Goal: Navigation & Orientation: Find specific page/section

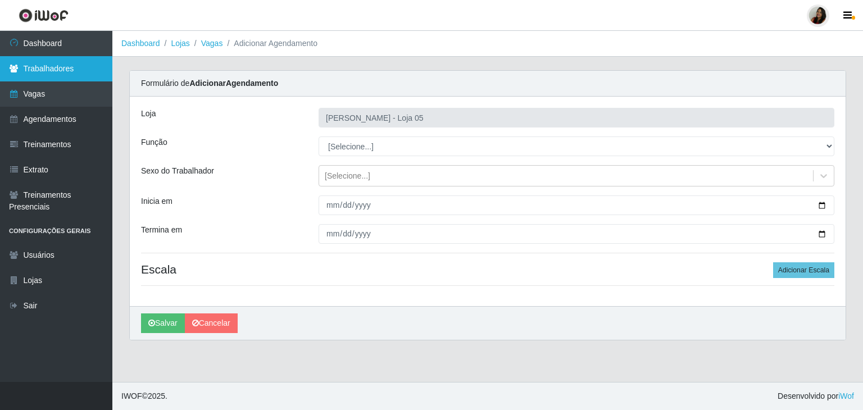
click at [37, 76] on link "Trabalhadores" at bounding box center [56, 68] width 112 height 25
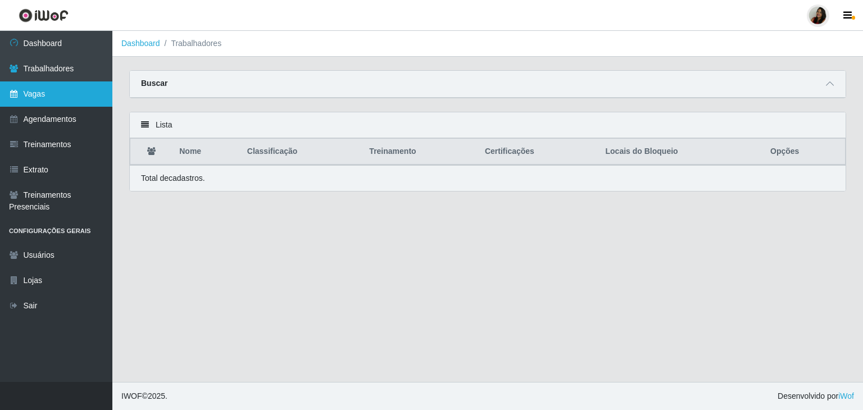
click at [39, 91] on link "Vagas" at bounding box center [56, 94] width 112 height 25
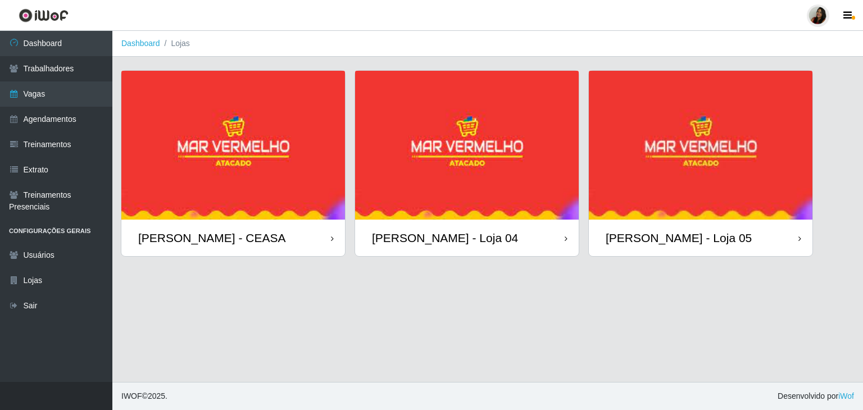
click at [232, 157] on img at bounding box center [233, 145] width 224 height 149
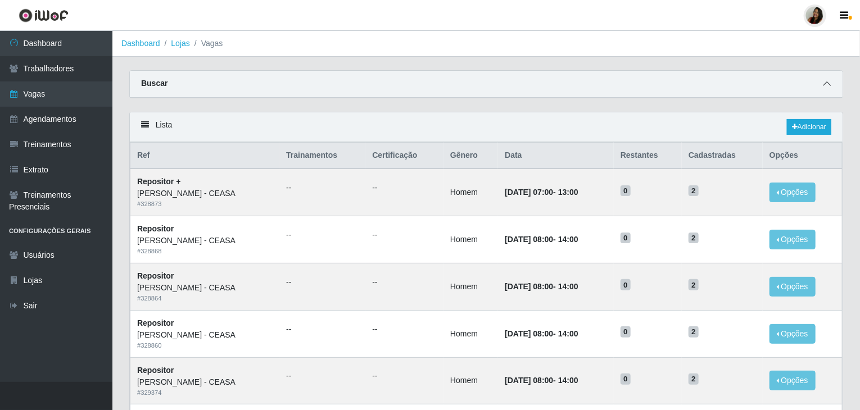
click at [827, 83] on icon at bounding box center [827, 84] width 8 height 8
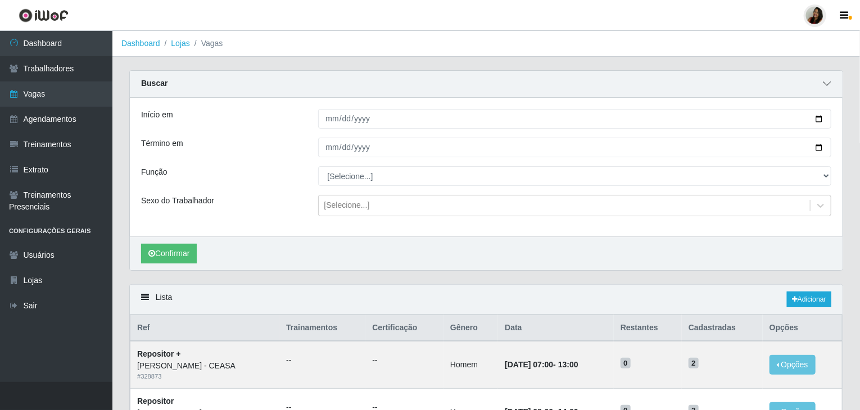
click at [827, 83] on icon at bounding box center [827, 84] width 8 height 8
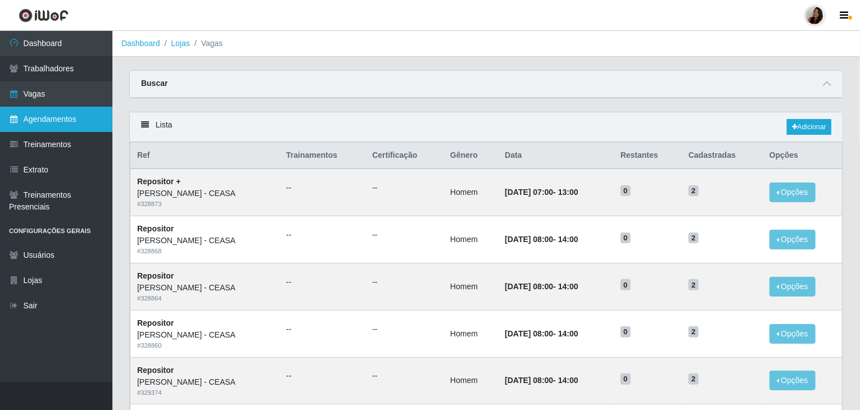
click at [76, 124] on link "Agendamentos" at bounding box center [56, 119] width 112 height 25
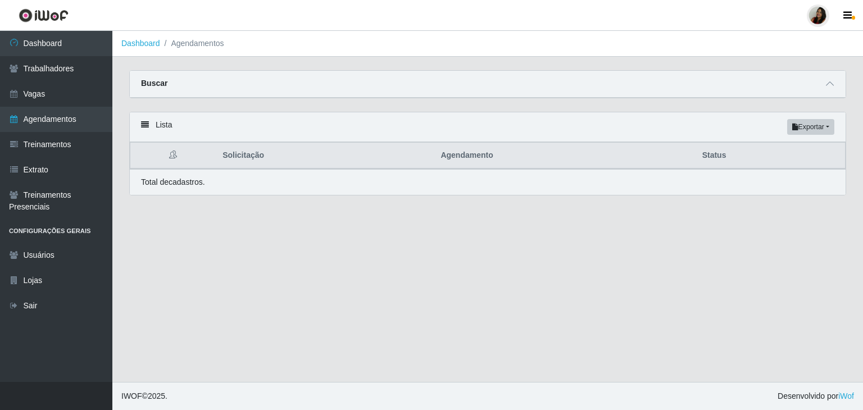
click at [143, 123] on icon at bounding box center [145, 125] width 8 height 8
click at [135, 132] on div "Lista Exportar PDF Excel" at bounding box center [488, 127] width 716 height 30
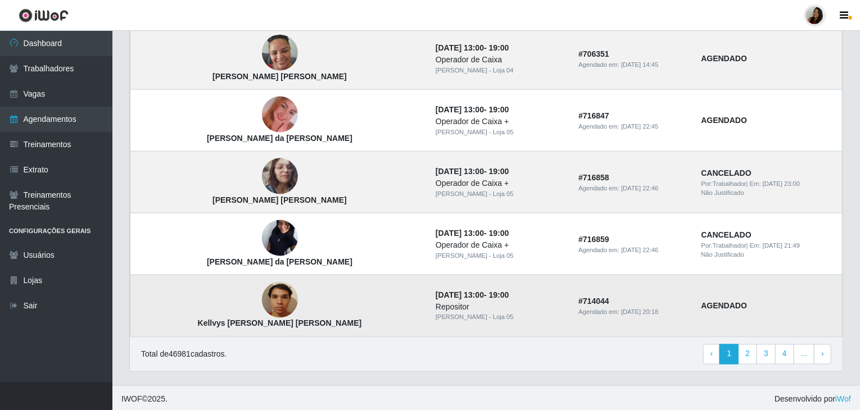
scroll to position [760, 0]
click at [752, 349] on link "2" at bounding box center [747, 354] width 19 height 20
